Goal: Task Accomplishment & Management: Manage account settings

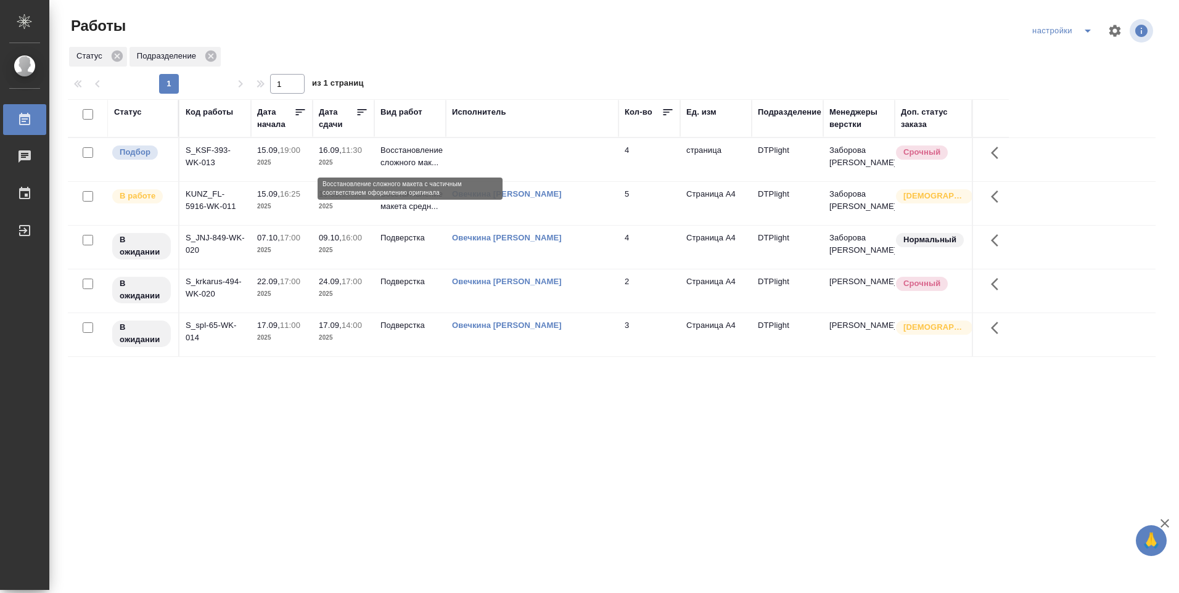
click at [399, 157] on p "Восстановление сложного мак..." at bounding box center [409, 156] width 59 height 25
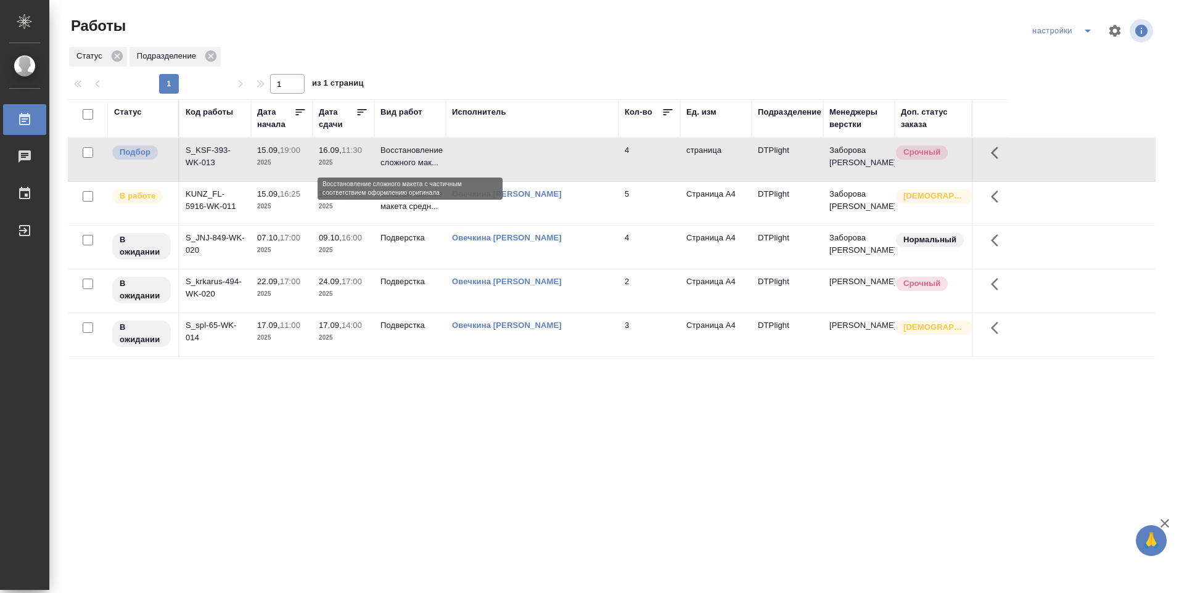
click at [398, 155] on p "Восстановление сложного мак..." at bounding box center [409, 156] width 59 height 25
click at [290, 204] on p "2025" at bounding box center [281, 206] width 49 height 12
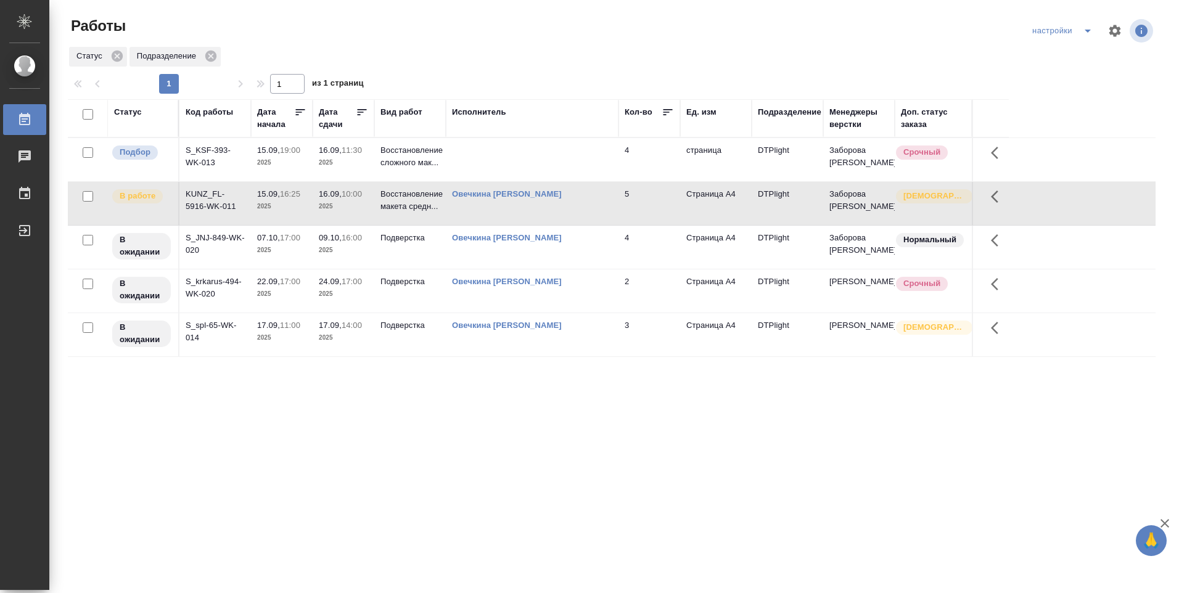
click at [289, 203] on p "2025" at bounding box center [281, 206] width 49 height 12
click at [288, 203] on p "2025" at bounding box center [281, 206] width 49 height 12
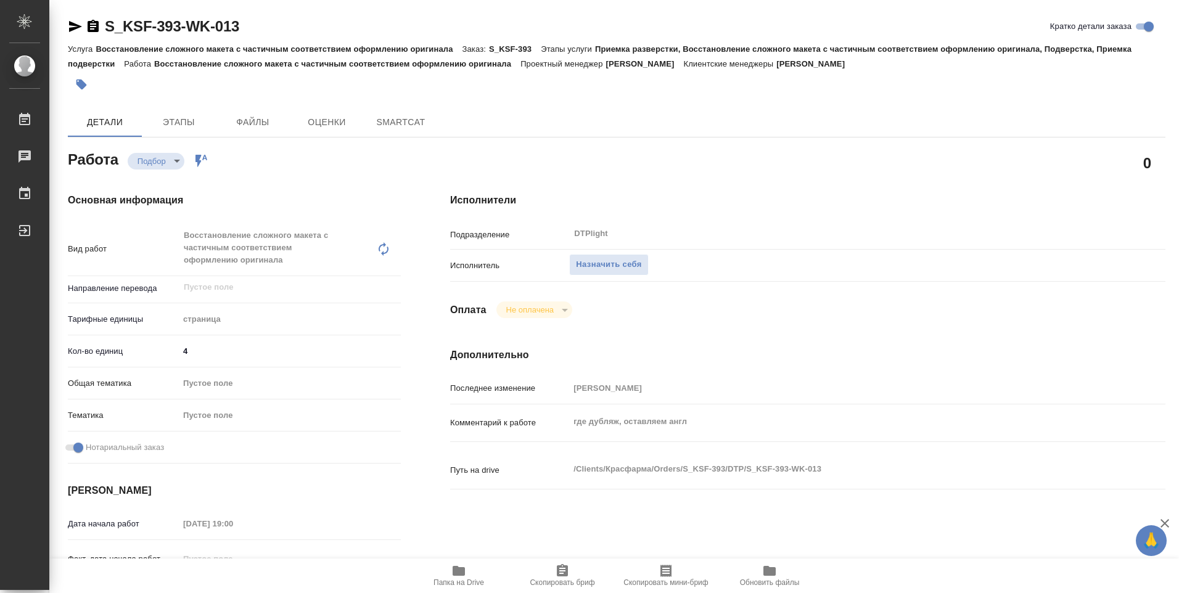
type textarea "x"
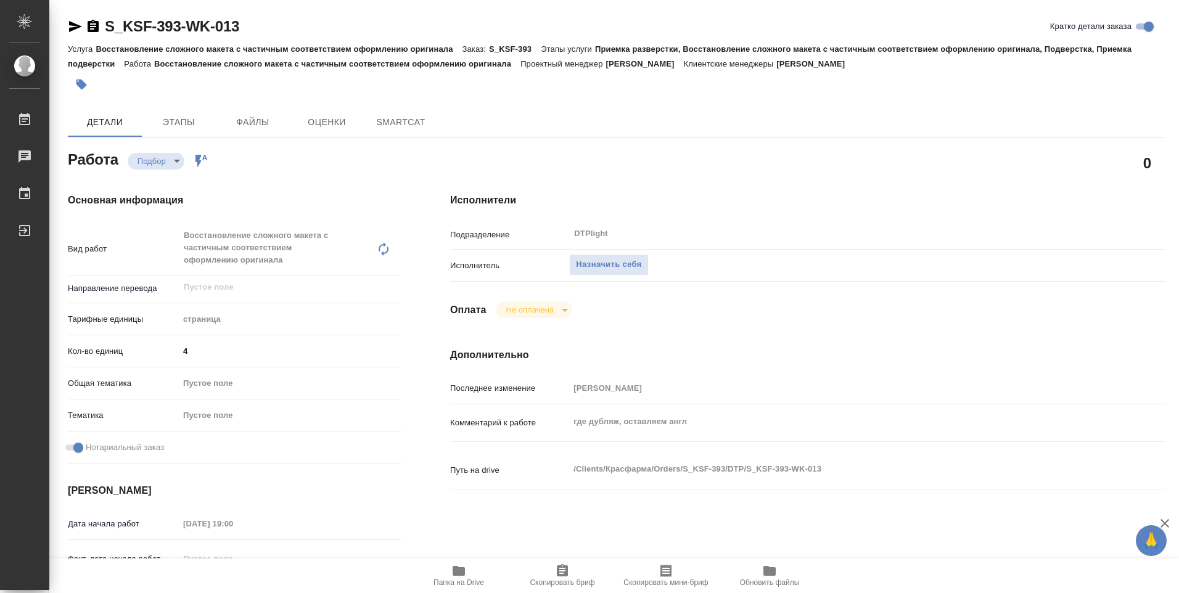
type textarea "x"
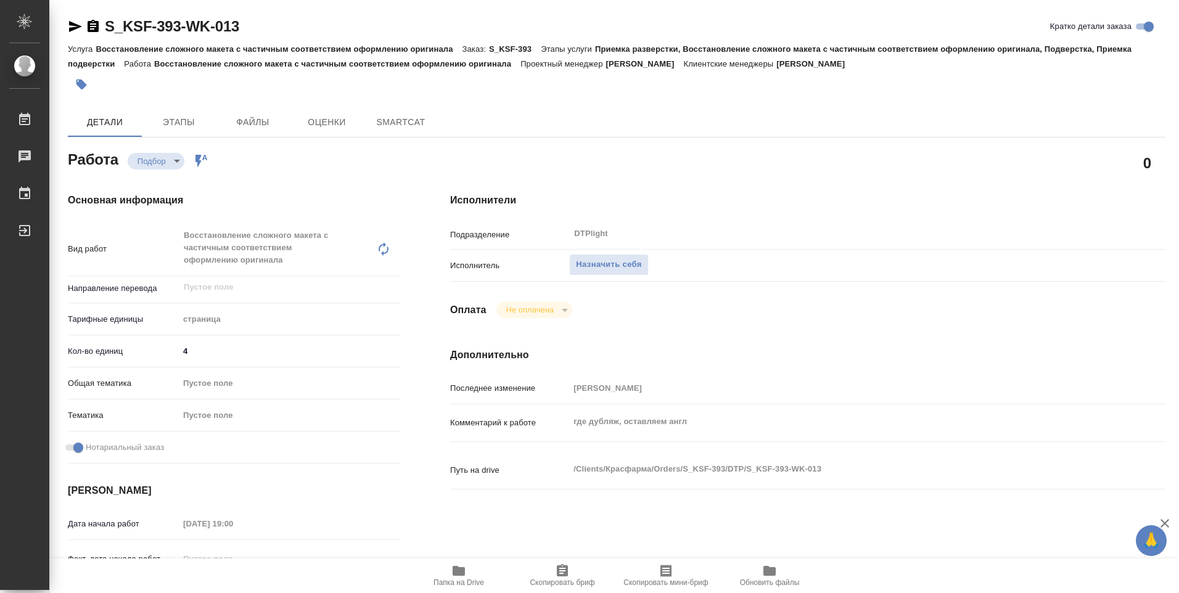
type textarea "x"
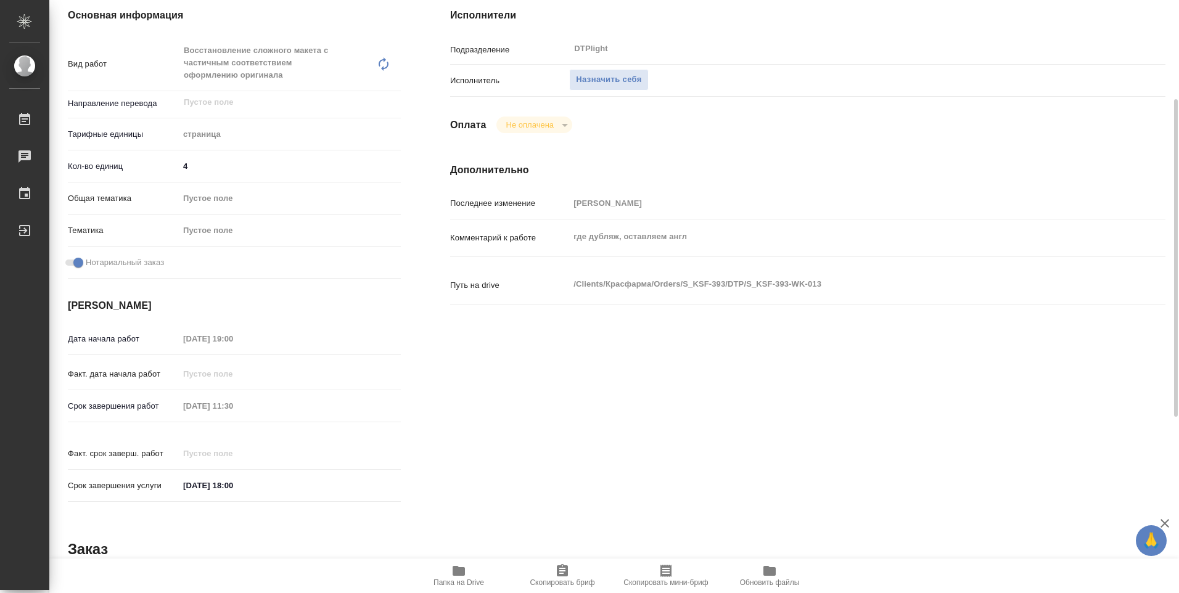
type textarea "x"
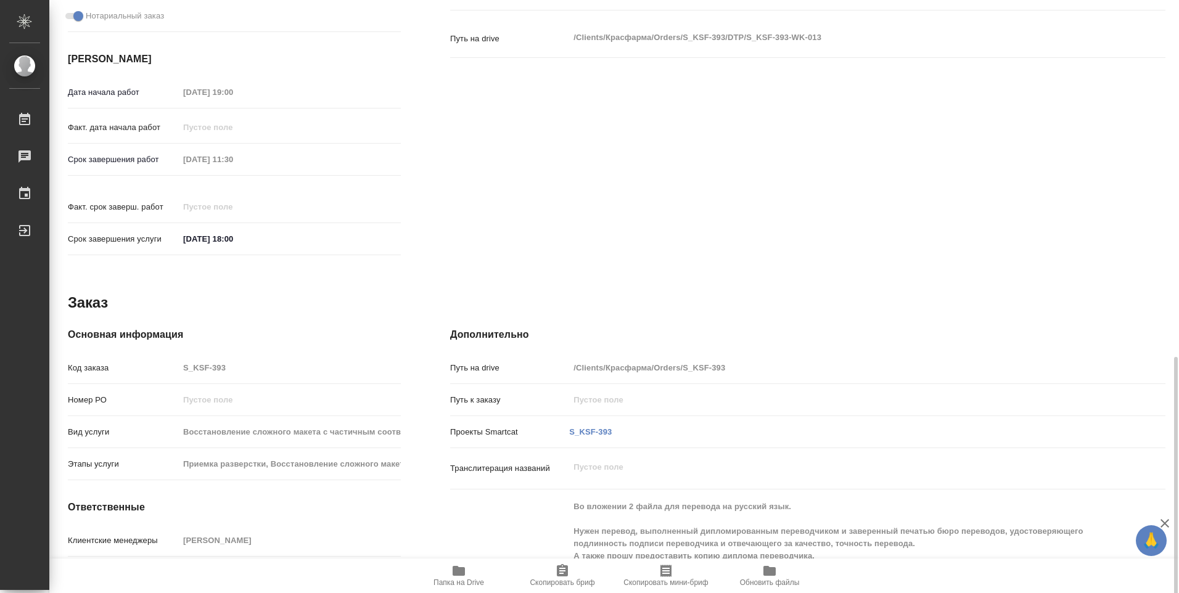
scroll to position [513, 0]
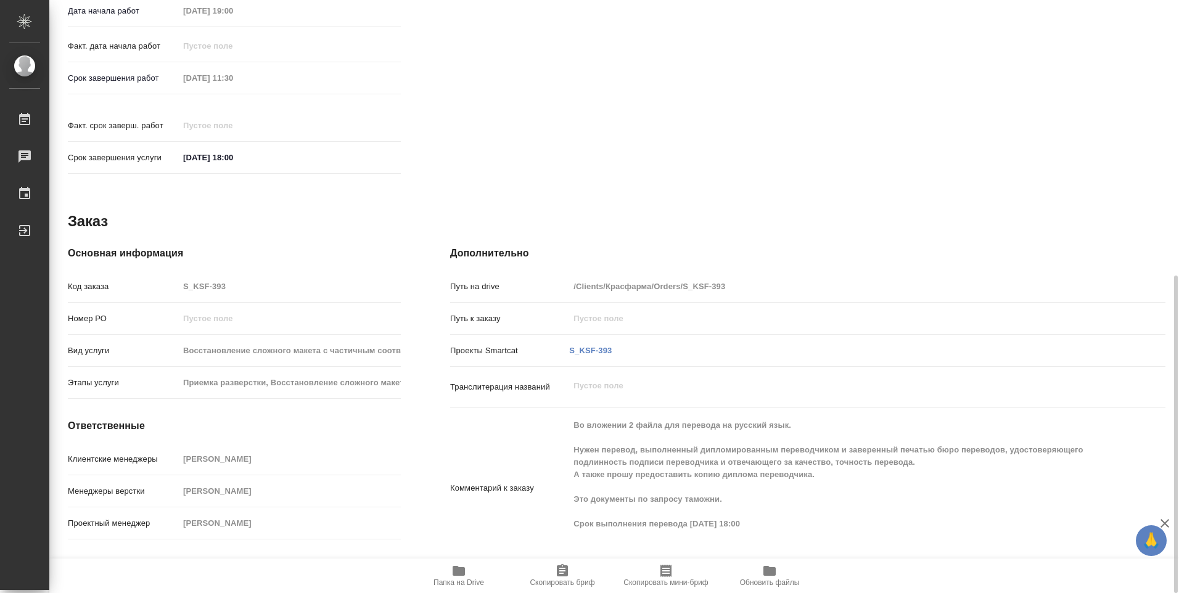
type textarea "x"
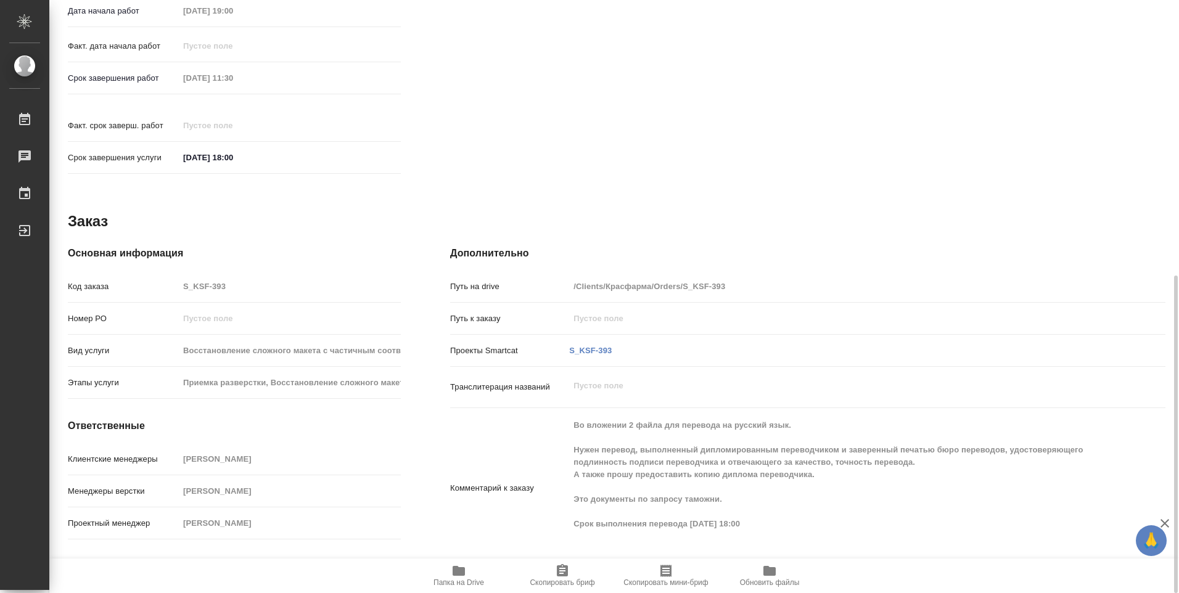
click at [468, 572] on span "Папка на Drive" at bounding box center [458, 575] width 89 height 23
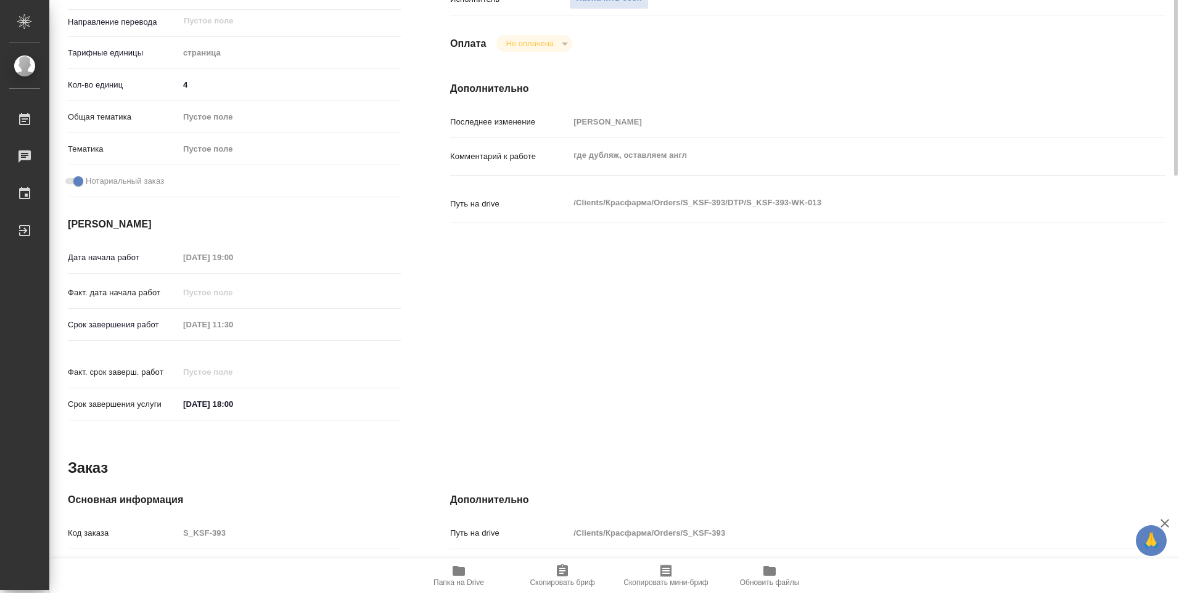
scroll to position [0, 0]
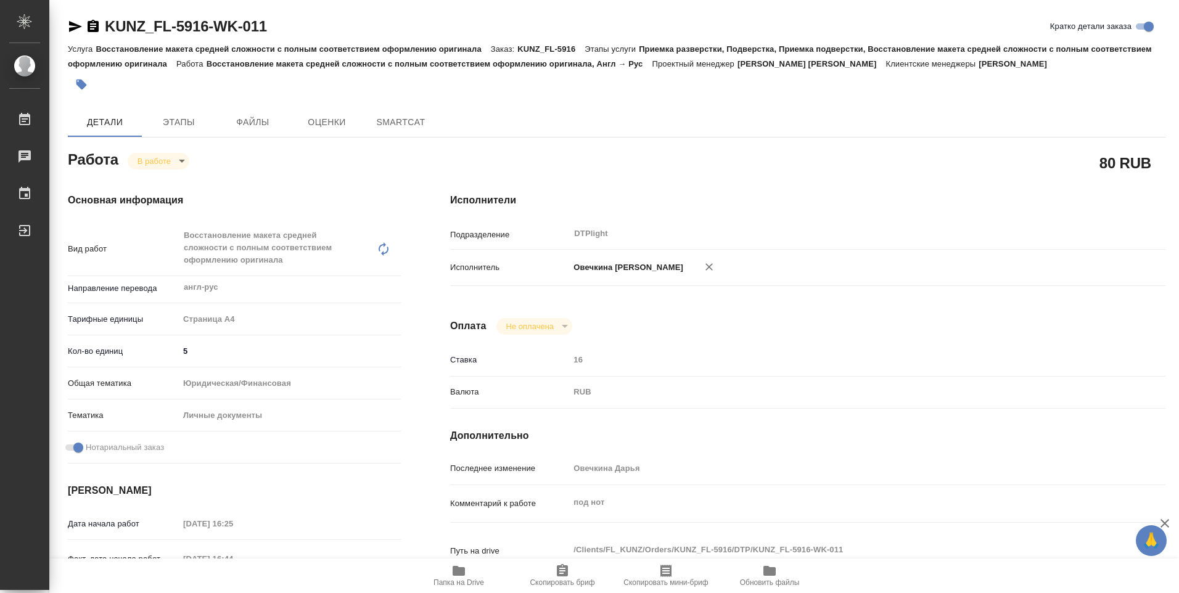
type textarea "x"
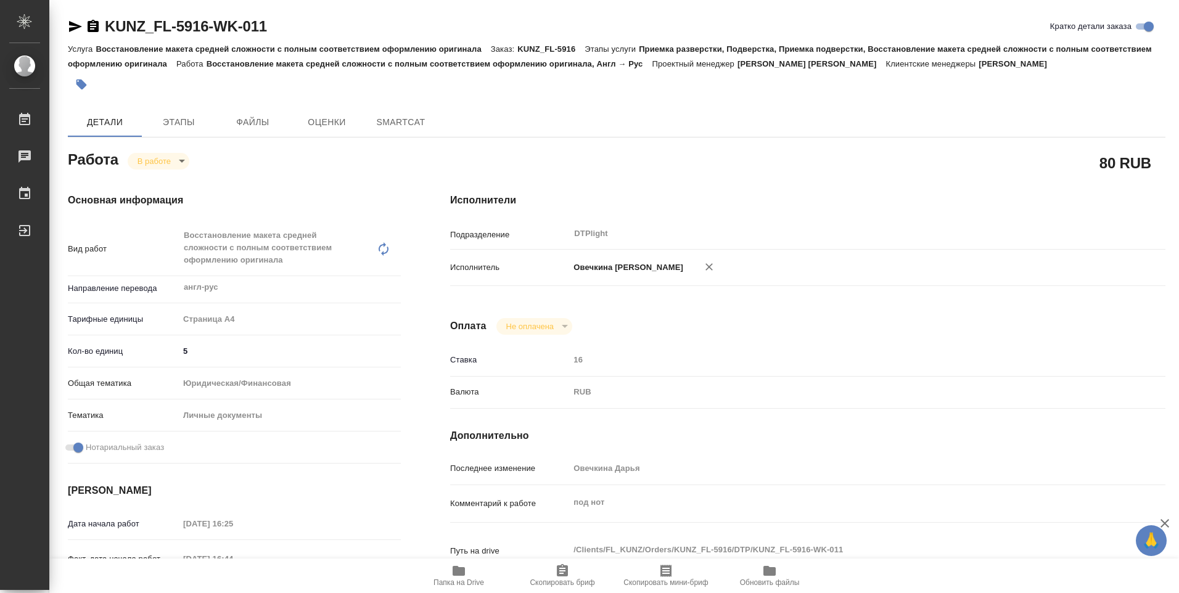
type textarea "x"
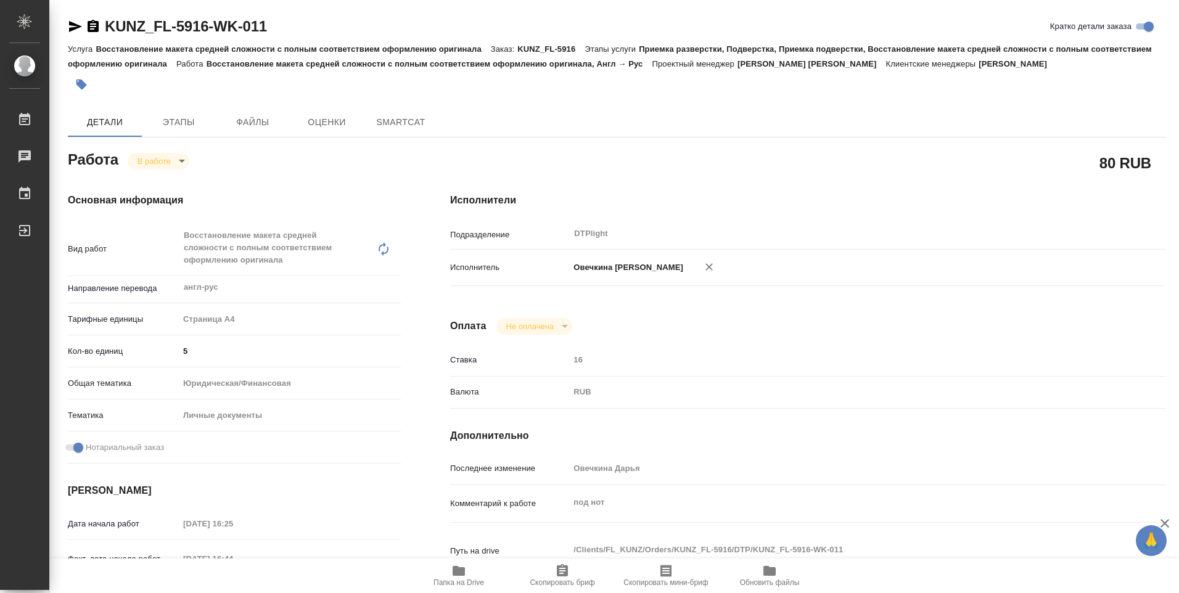
type textarea "x"
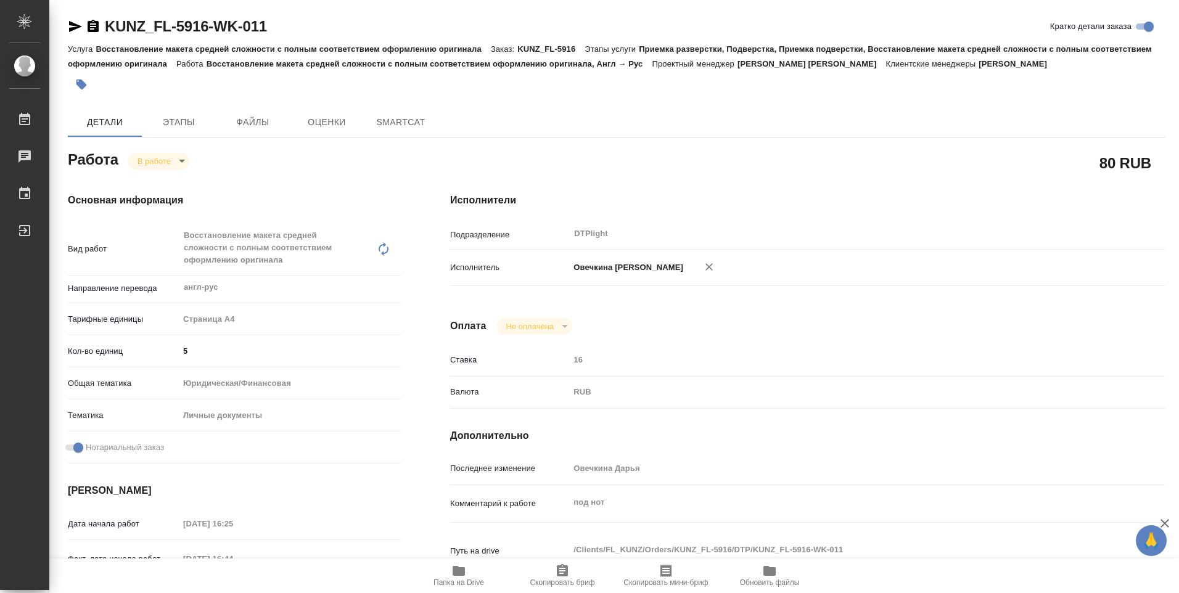
type textarea "x"
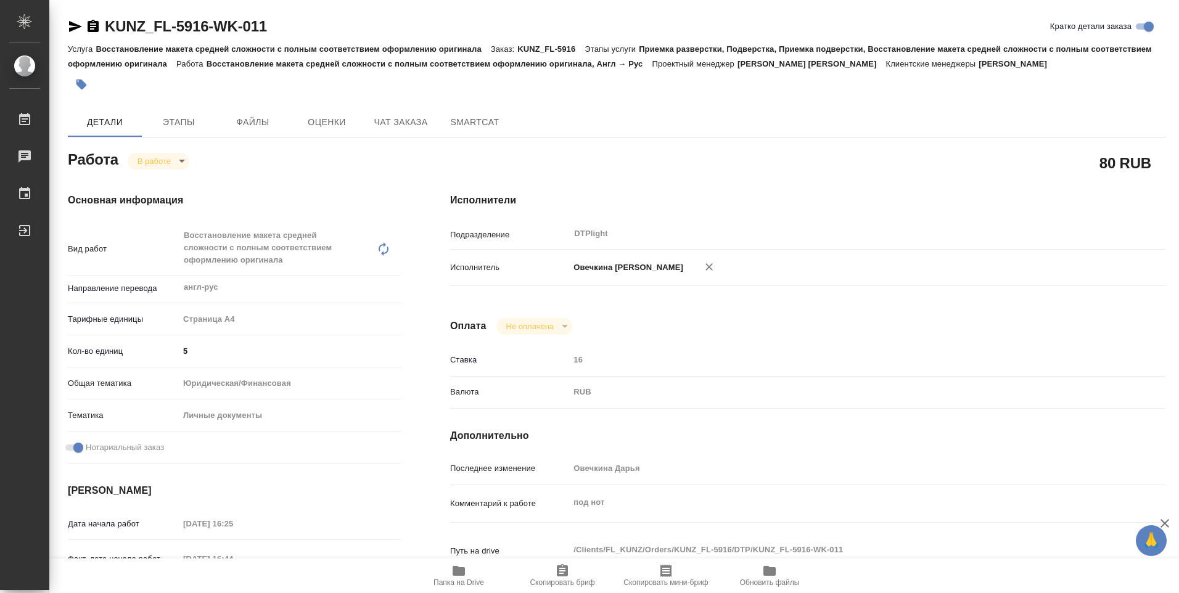
type textarea "x"
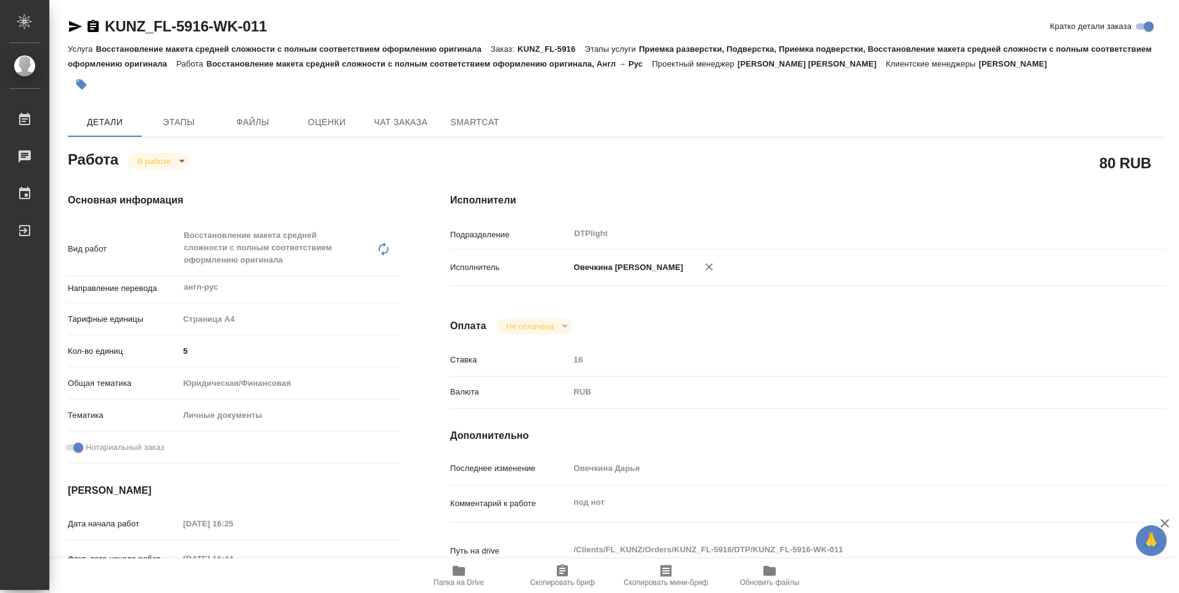
type textarea "x"
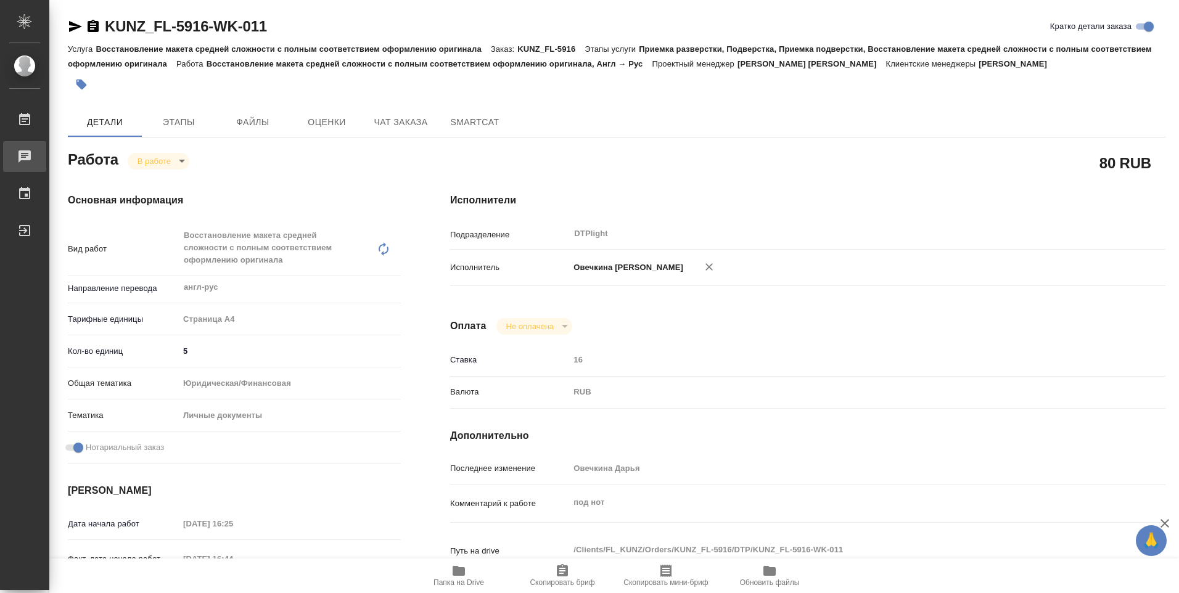
type textarea "x"
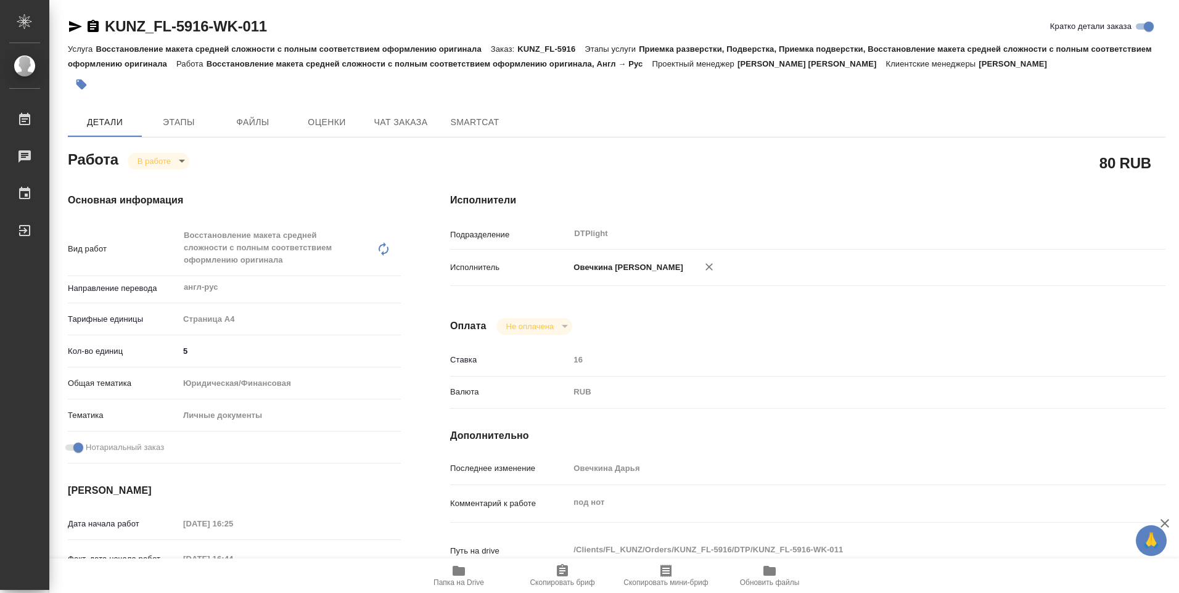
type textarea "x"
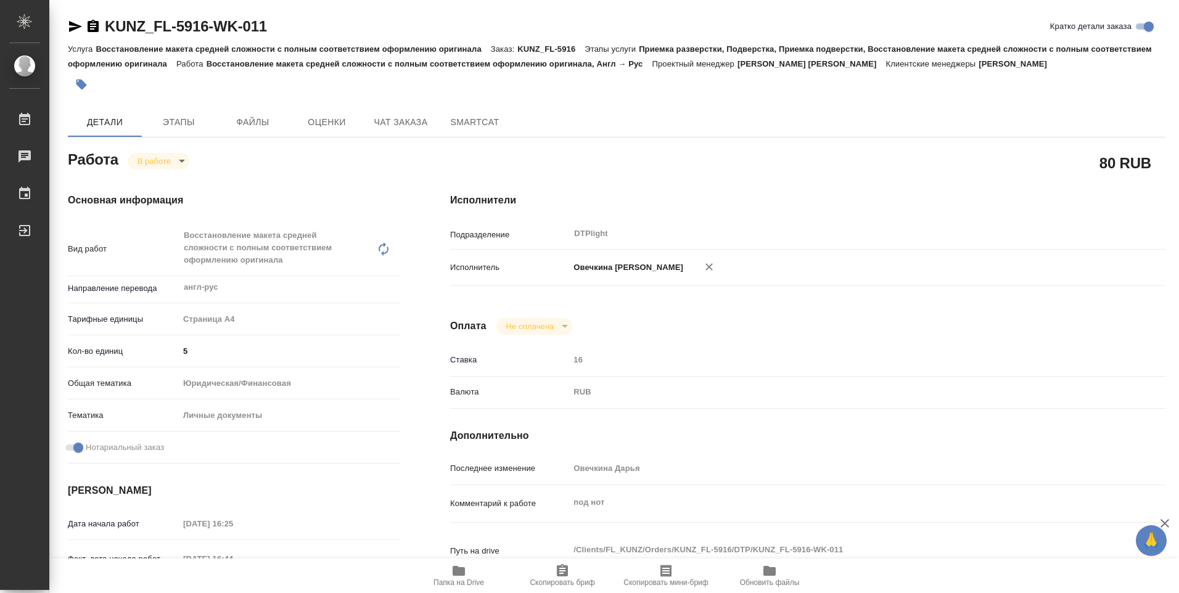
type textarea "x"
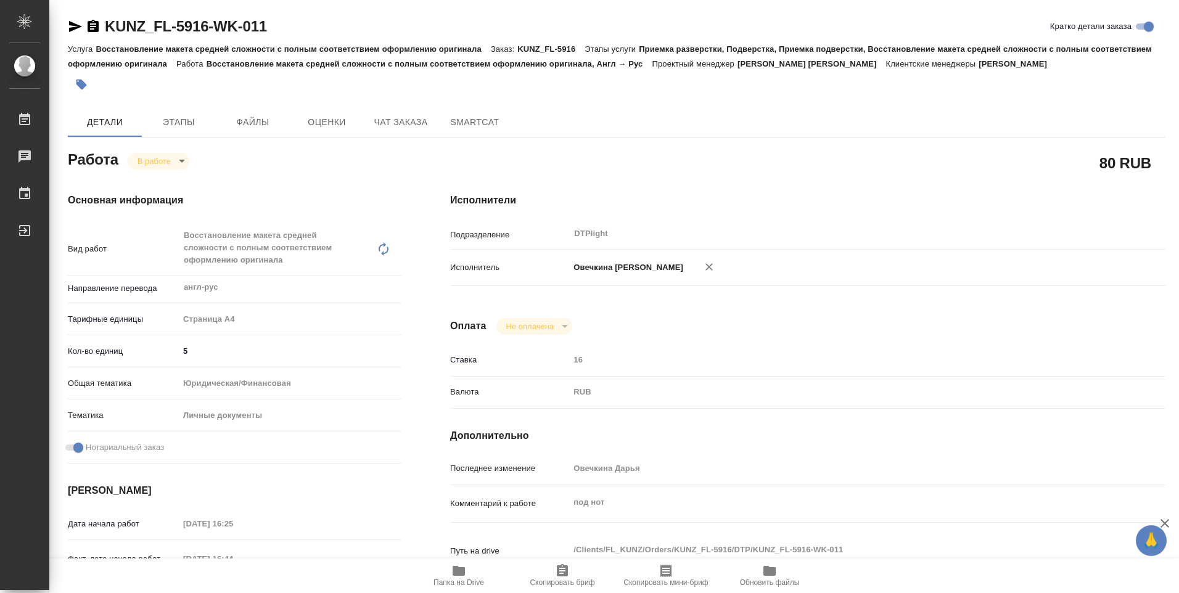
type textarea "x"
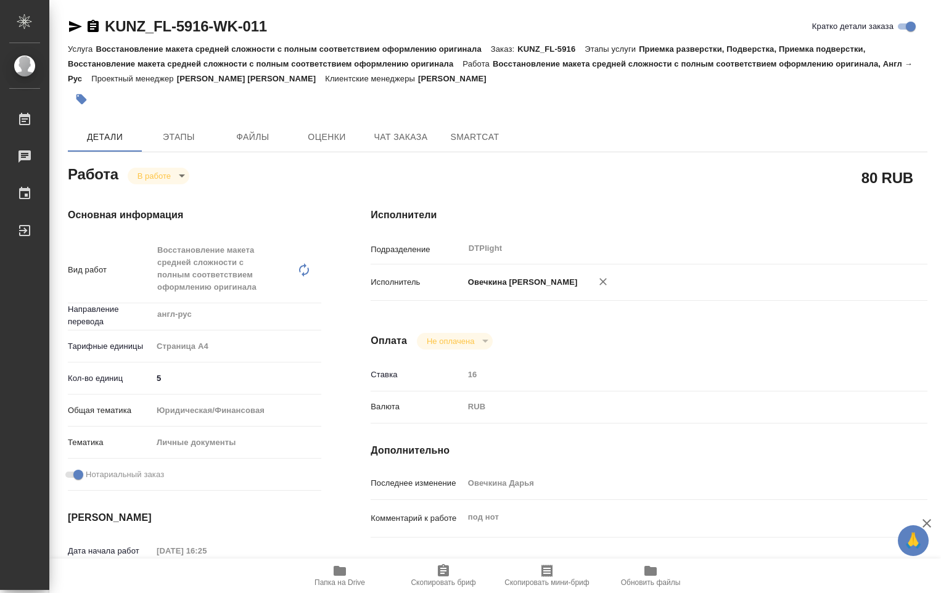
type textarea "x"
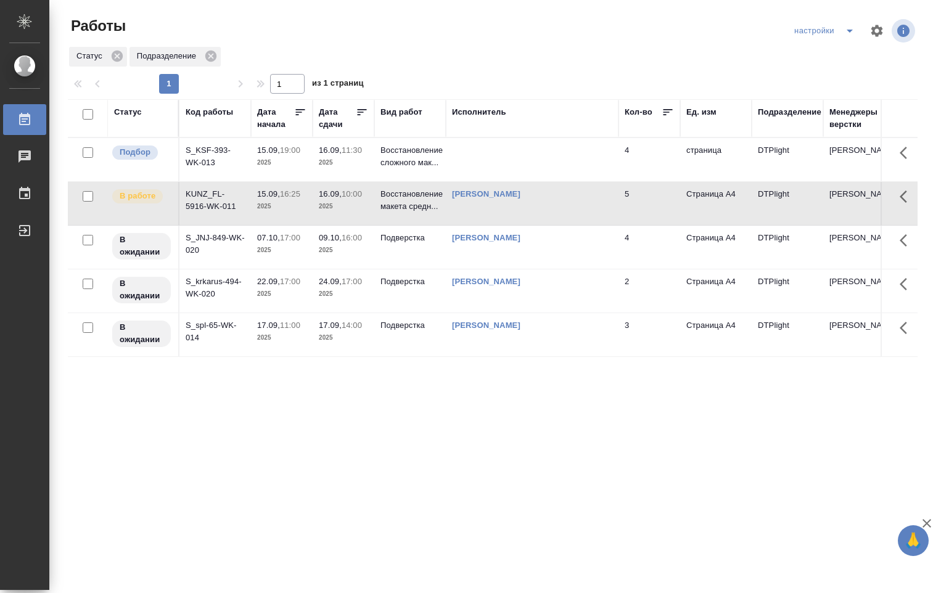
click at [286, 166] on p "2025" at bounding box center [281, 163] width 49 height 12
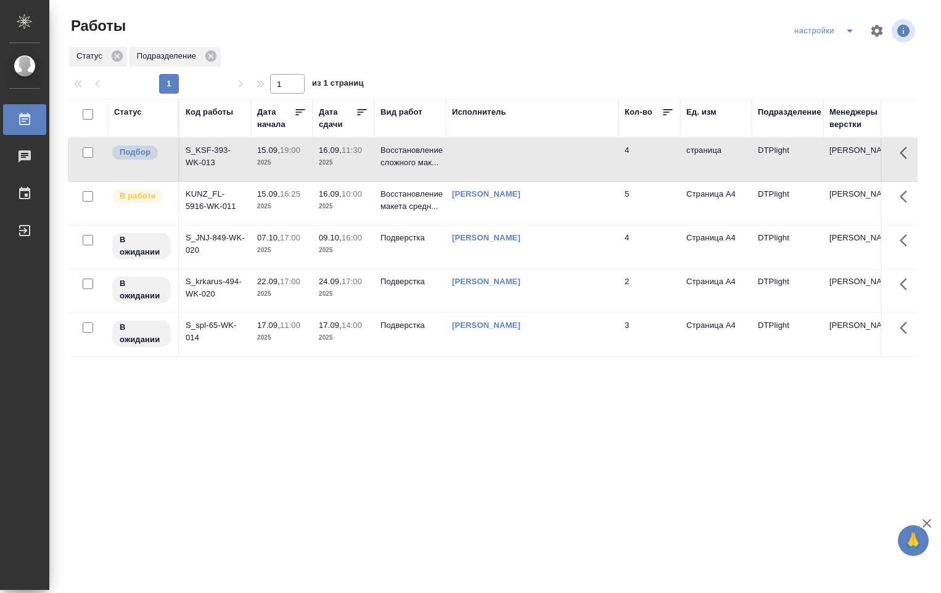
click at [300, 207] on p "2025" at bounding box center [281, 206] width 49 height 12
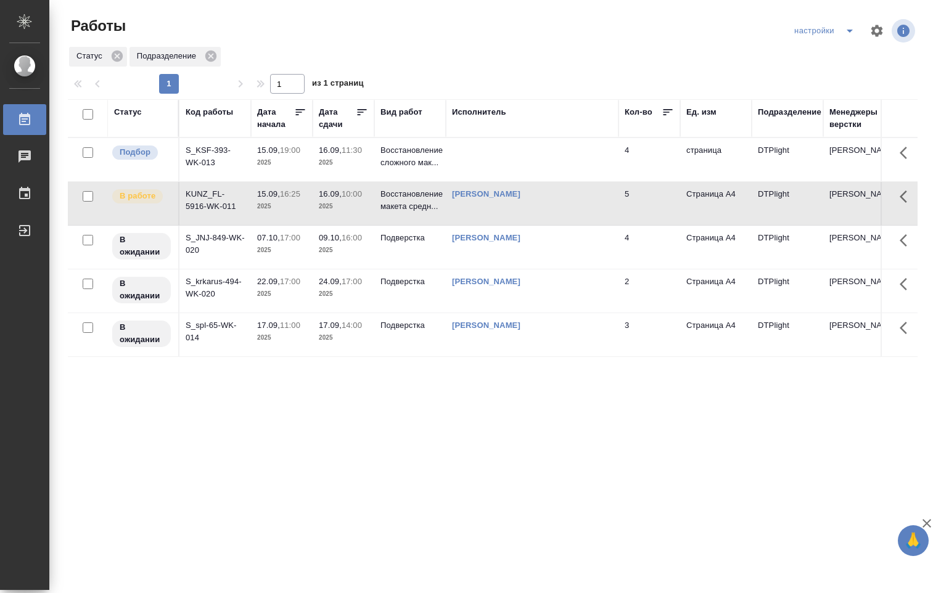
click at [301, 208] on p "2025" at bounding box center [281, 206] width 49 height 12
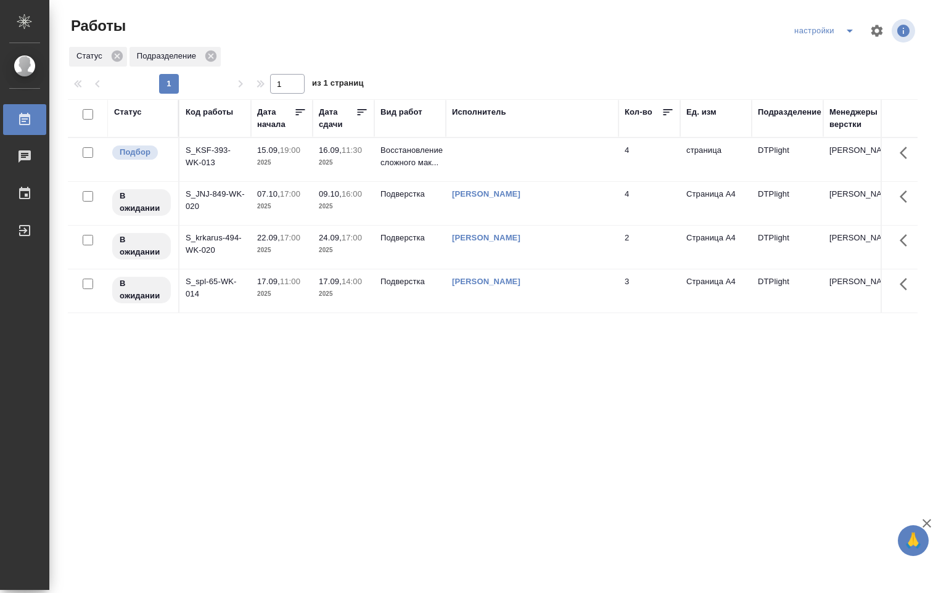
click at [444, 157] on td "Восстановление сложного мак..." at bounding box center [410, 159] width 72 height 43
click at [444, 158] on td "Восстановление сложного мак..." at bounding box center [410, 159] width 72 height 43
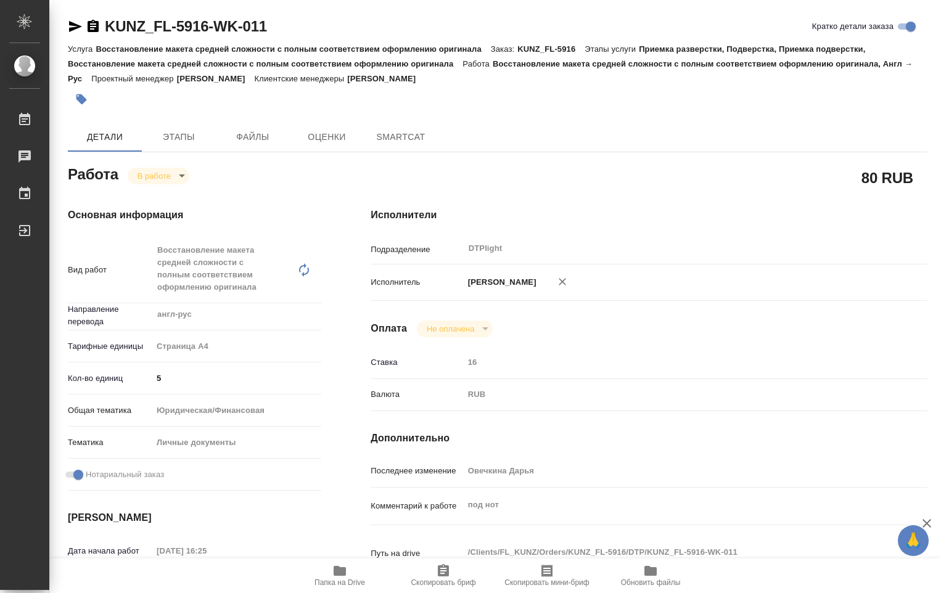
type textarea "x"
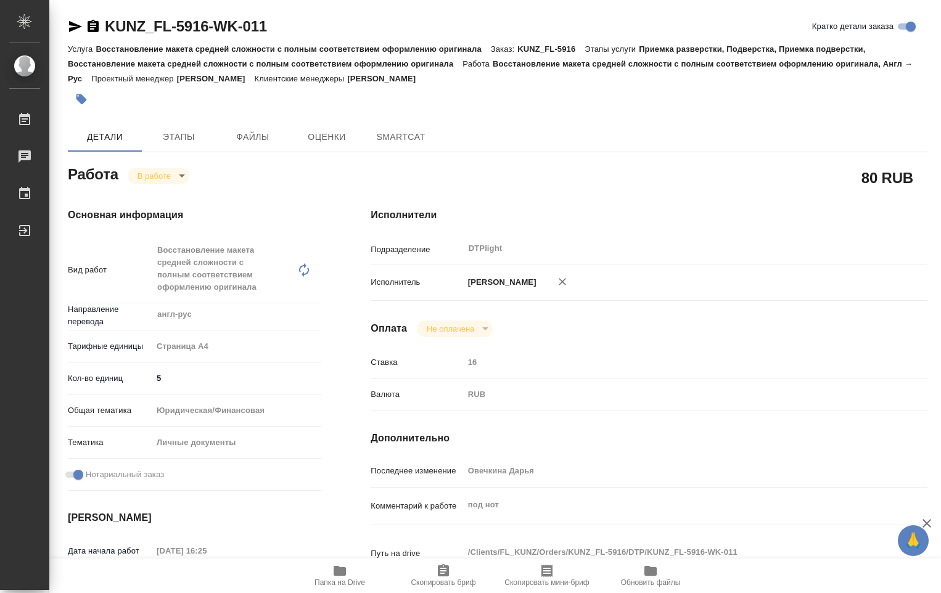
type textarea "x"
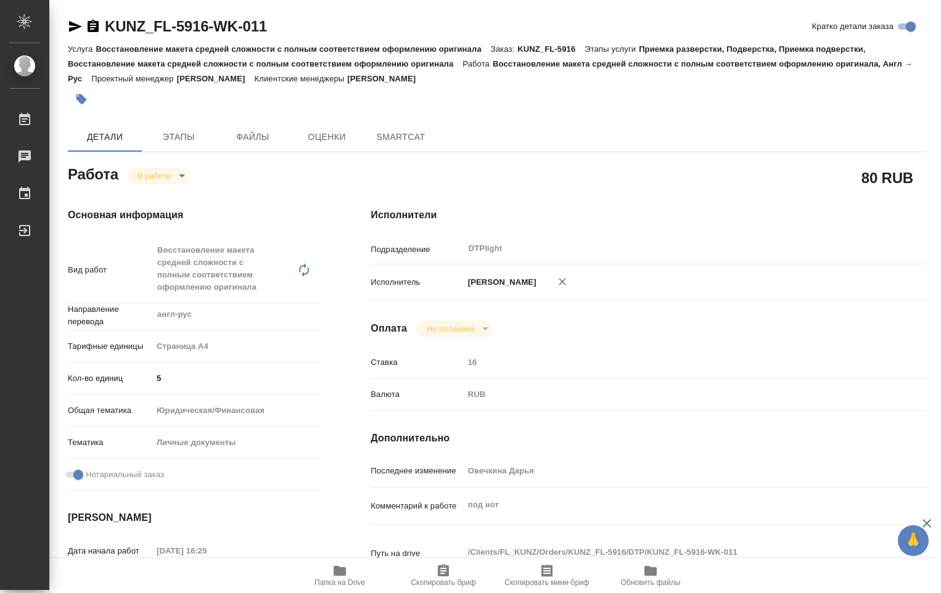
type textarea "x"
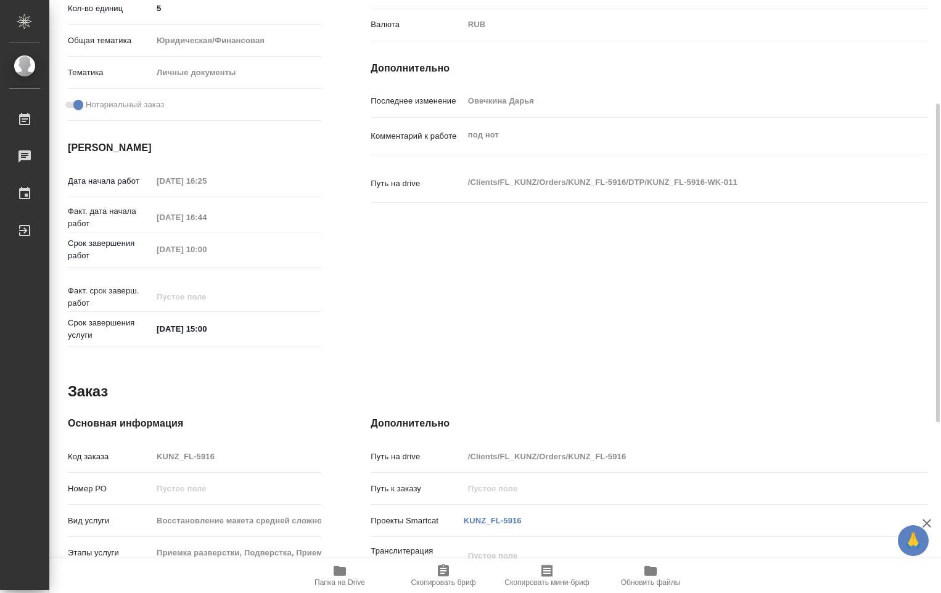
type textarea "x"
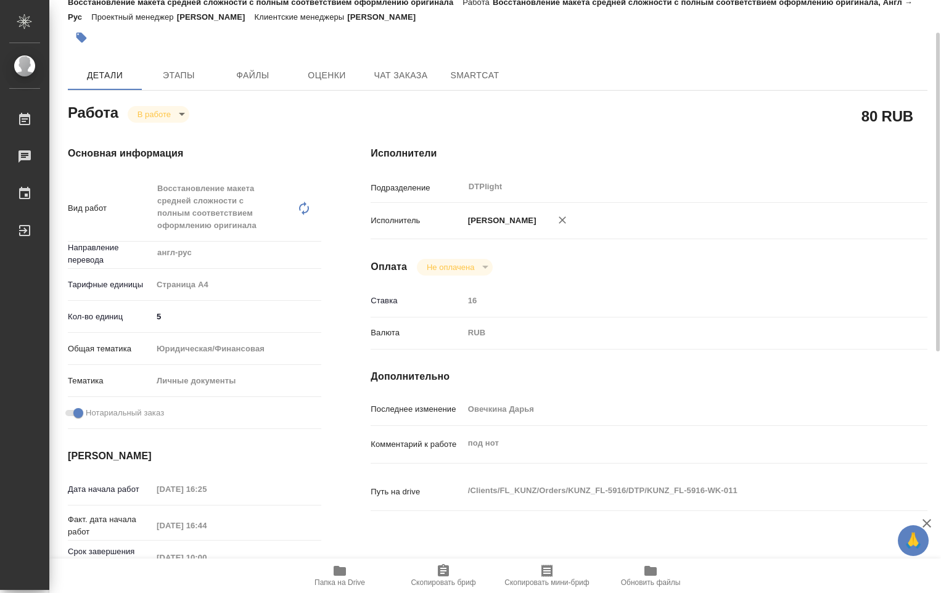
type textarea "x"
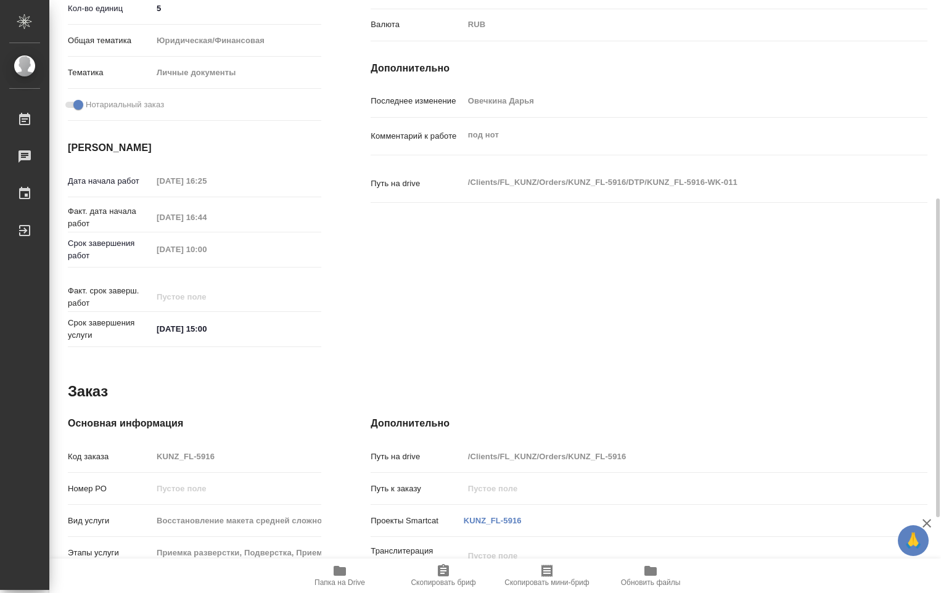
scroll to position [510, 0]
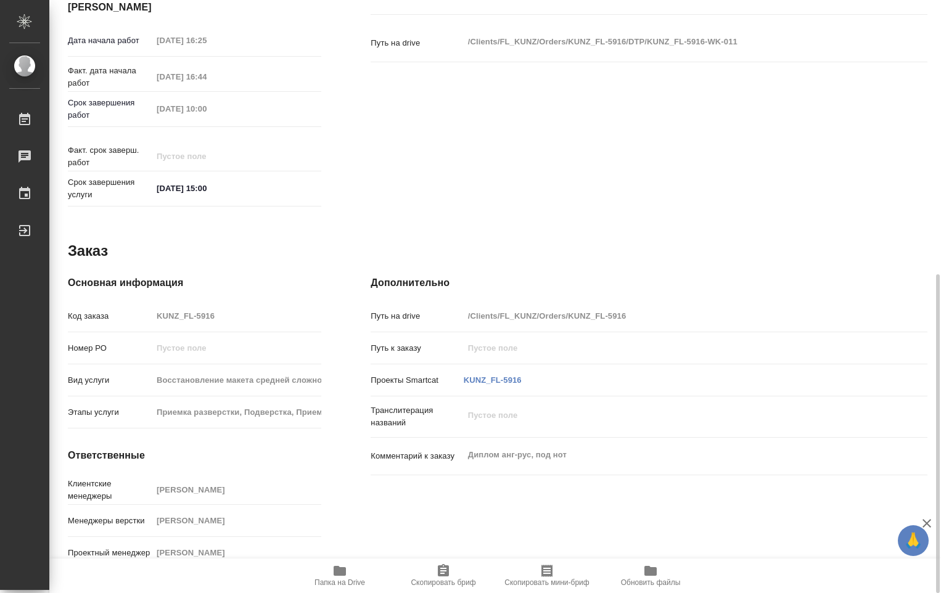
click at [334, 573] on icon "button" at bounding box center [340, 571] width 12 height 10
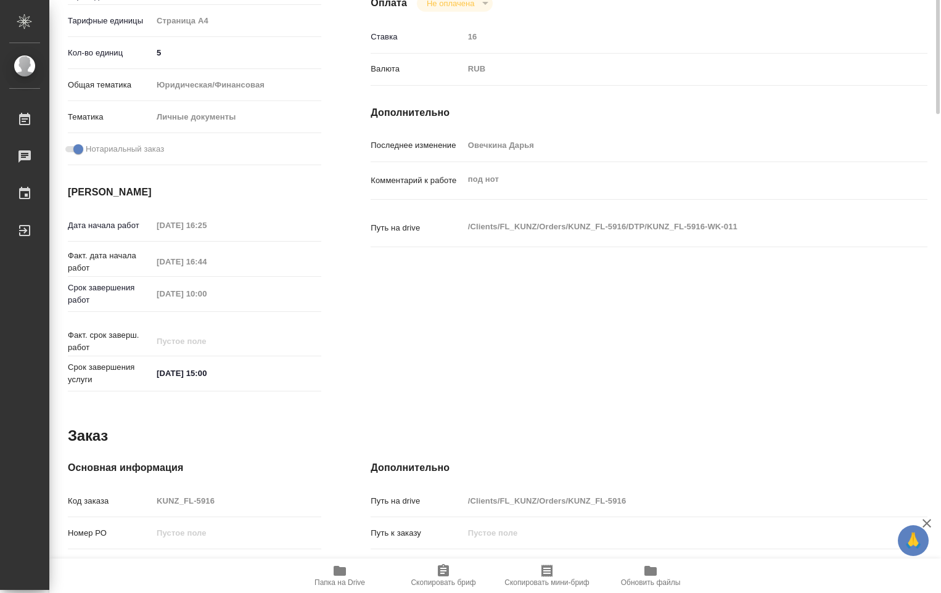
scroll to position [79, 0]
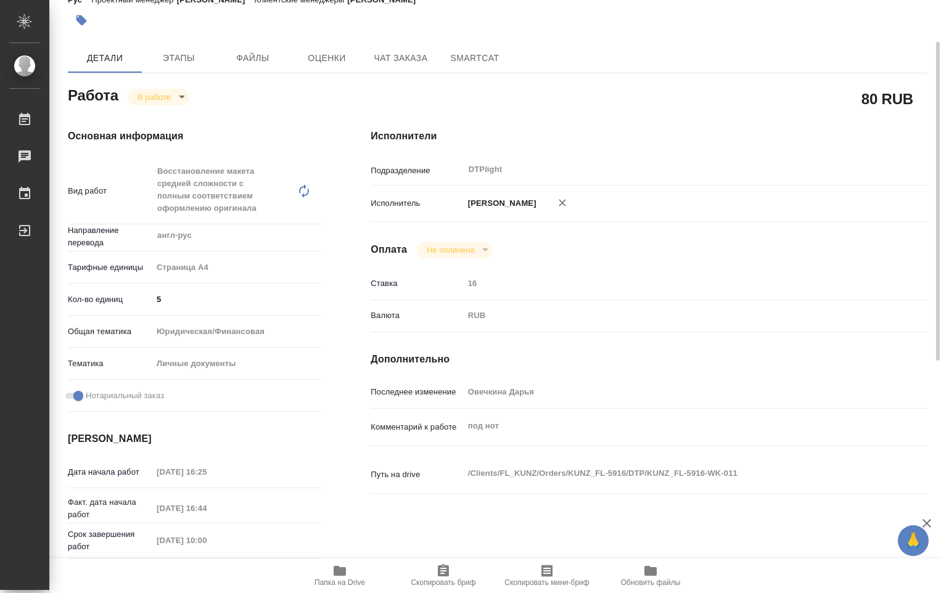
click at [181, 100] on body "🙏 .cls-1 fill:#fff; AWATERA Ovechkina Darya Работы 0 Чаты График Выйти KUNZ_FL-…" at bounding box center [470, 296] width 941 height 593
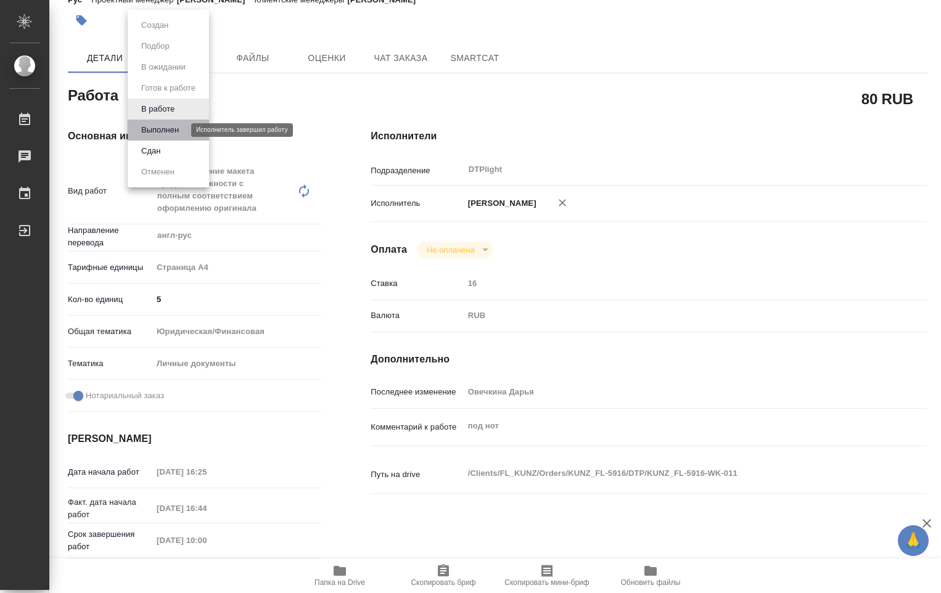
click at [163, 132] on button "Выполнен" at bounding box center [159, 130] width 45 height 14
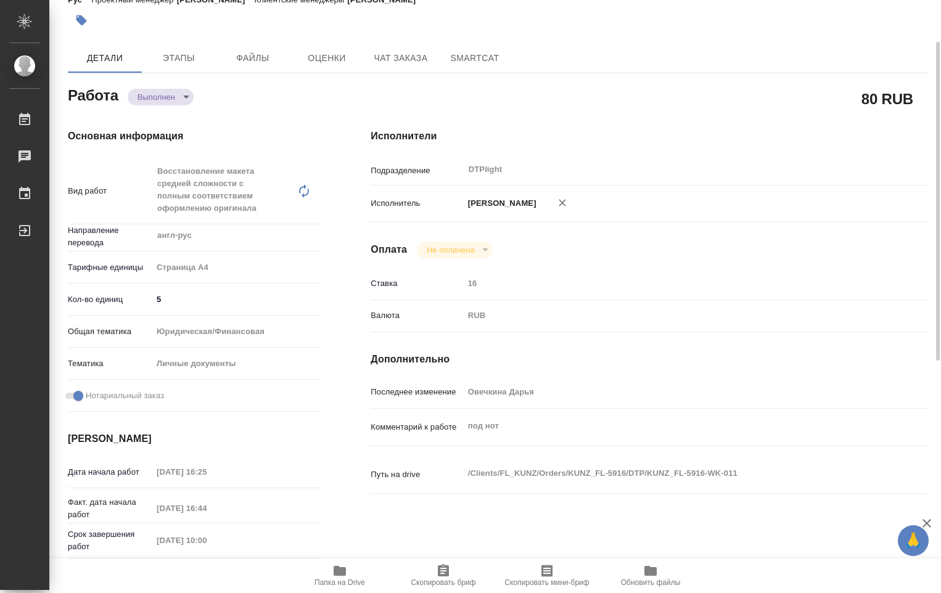
type textarea "x"
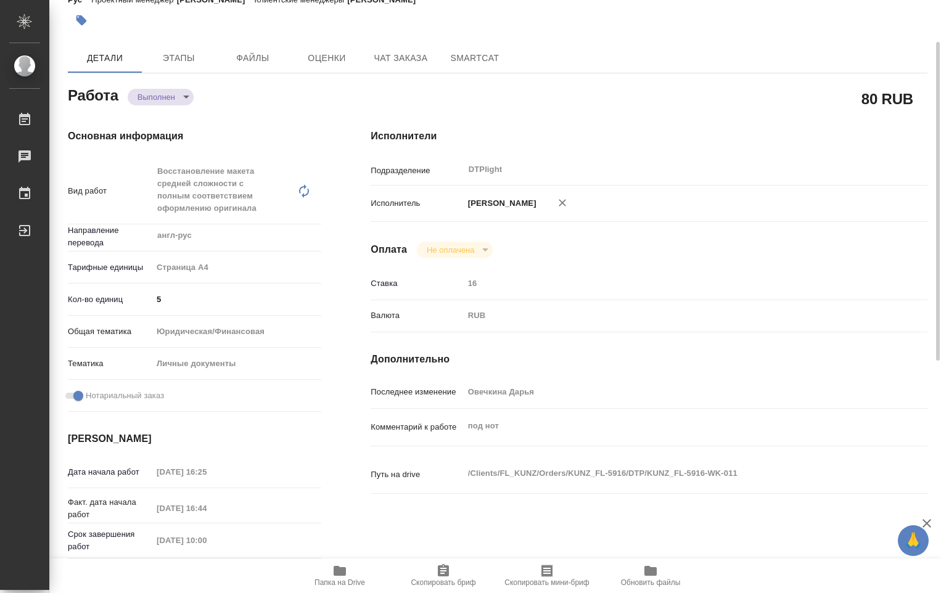
type textarea "x"
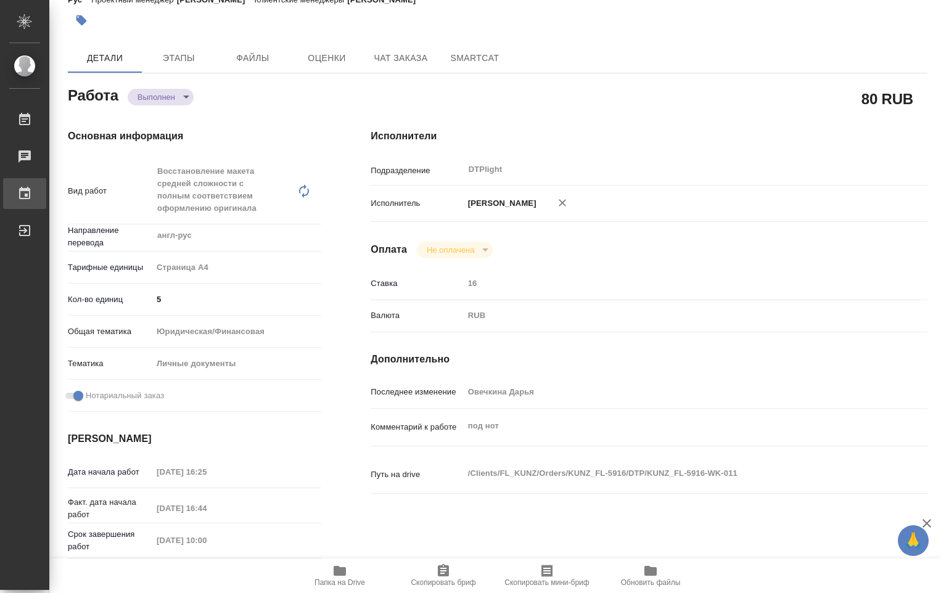
type textarea "x"
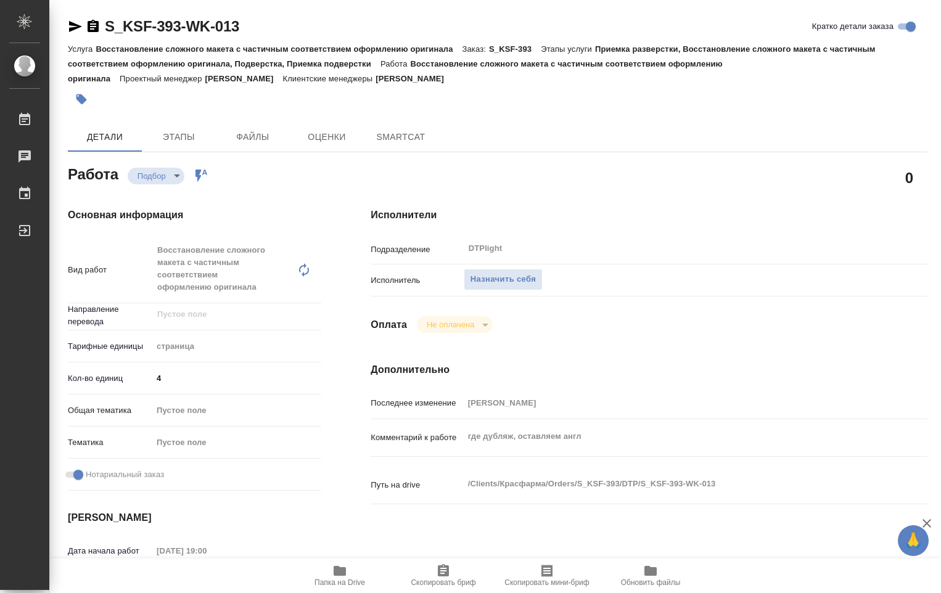
type textarea "x"
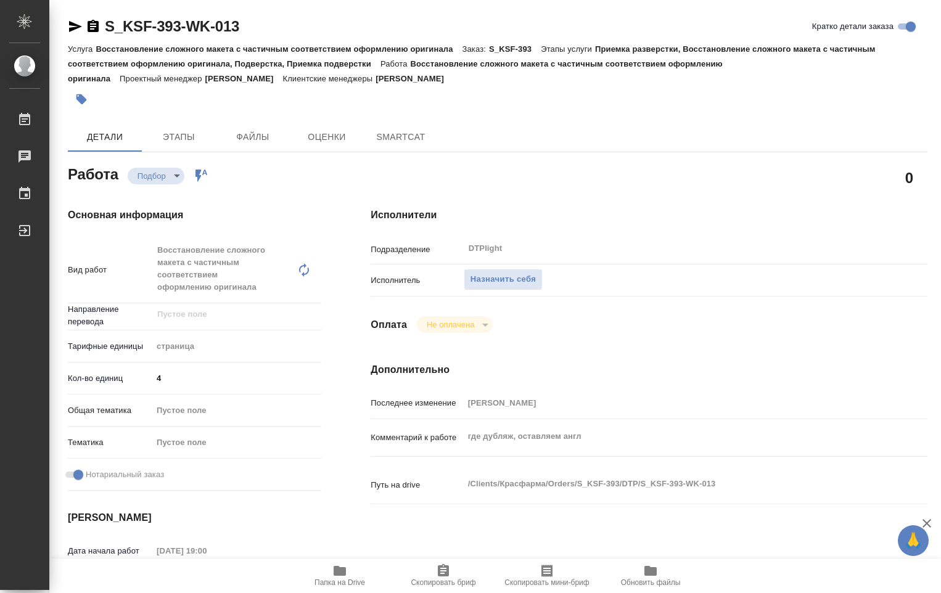
type textarea "x"
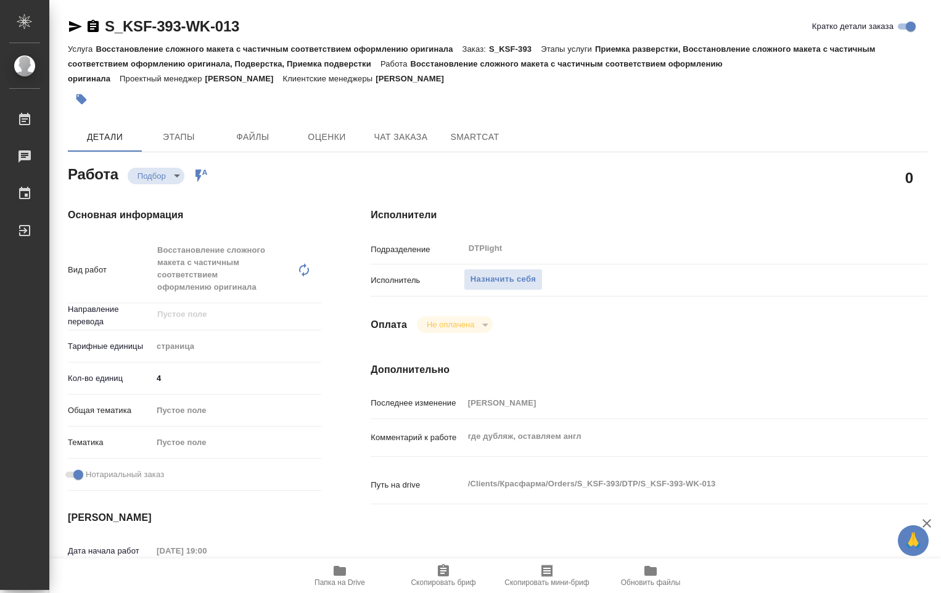
type textarea "x"
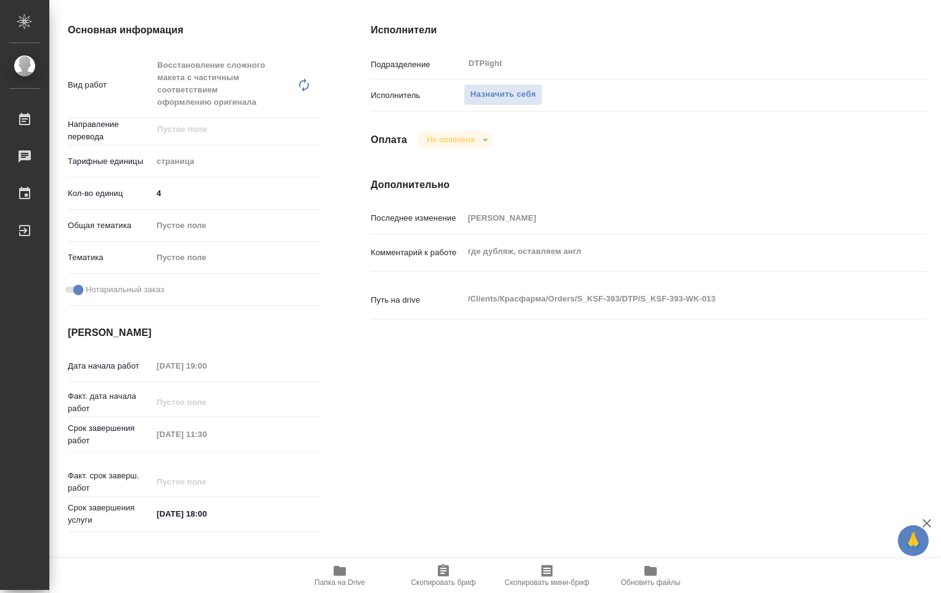
type textarea "x"
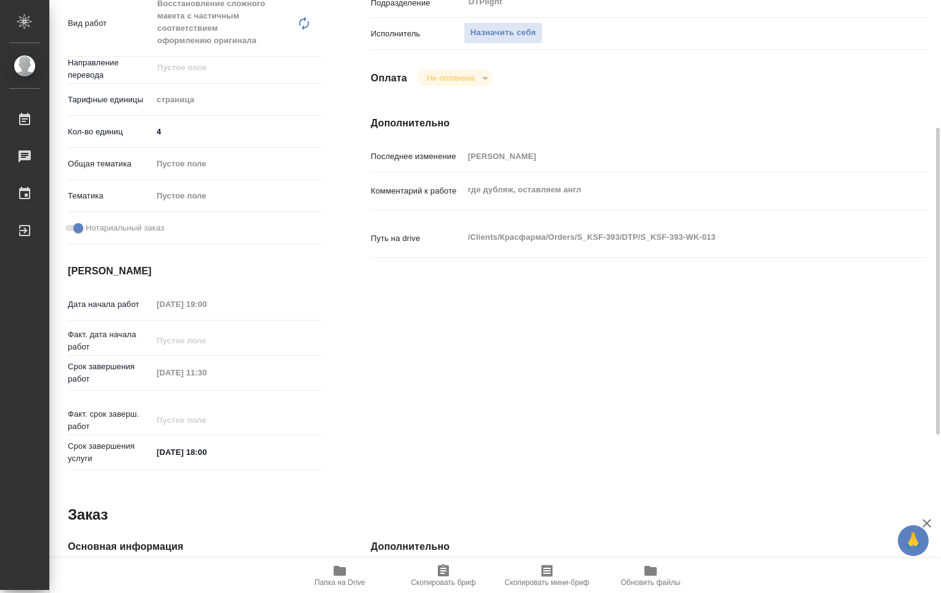
scroll to position [552, 0]
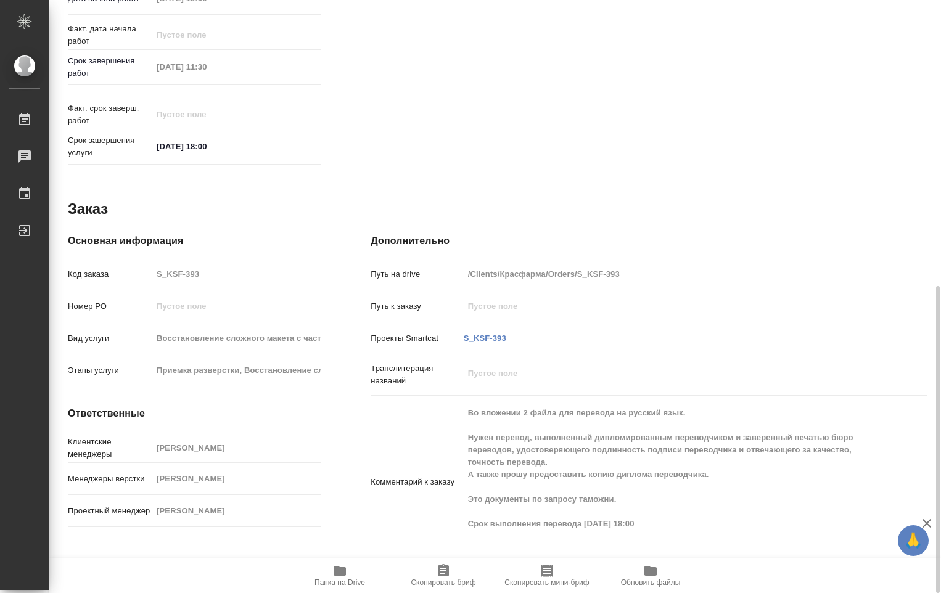
click at [342, 575] on icon "button" at bounding box center [340, 571] width 12 height 10
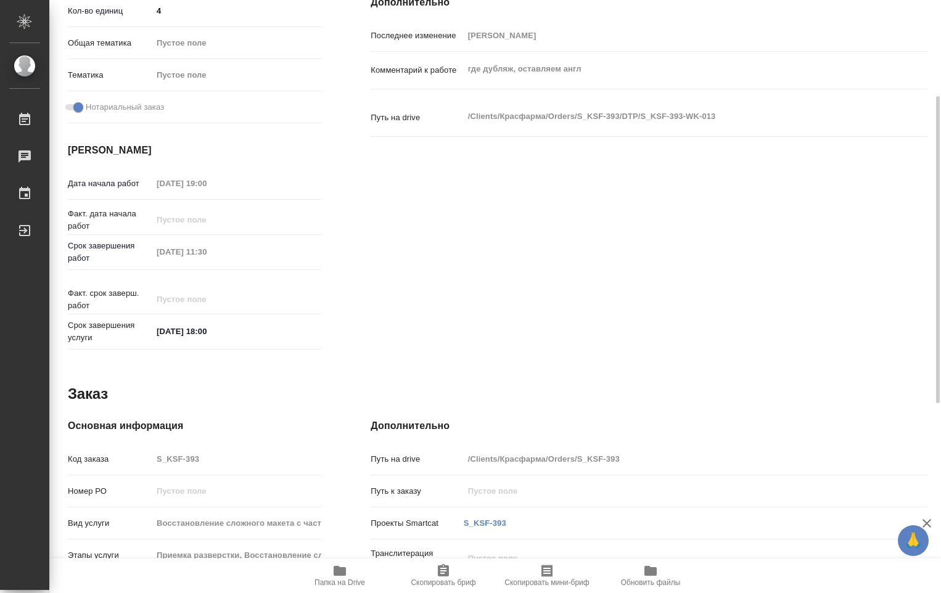
scroll to position [306, 0]
